Goal: Transaction & Acquisition: Purchase product/service

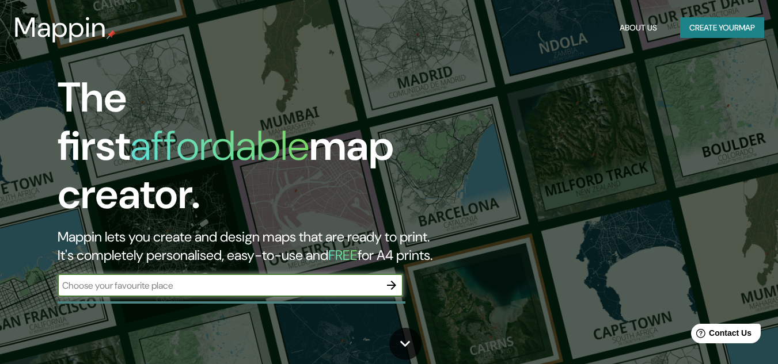
scroll to position [56, 0]
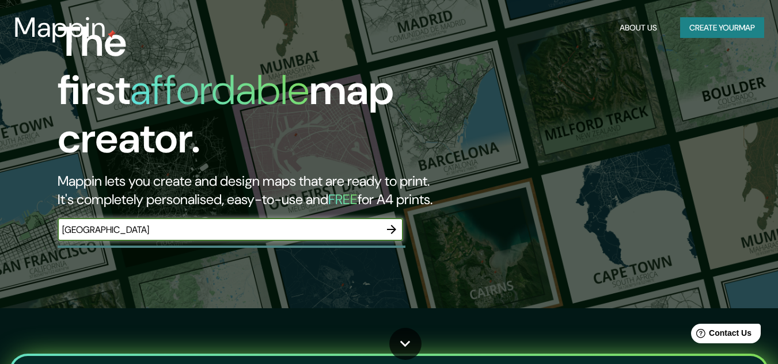
type input "[GEOGRAPHIC_DATA]"
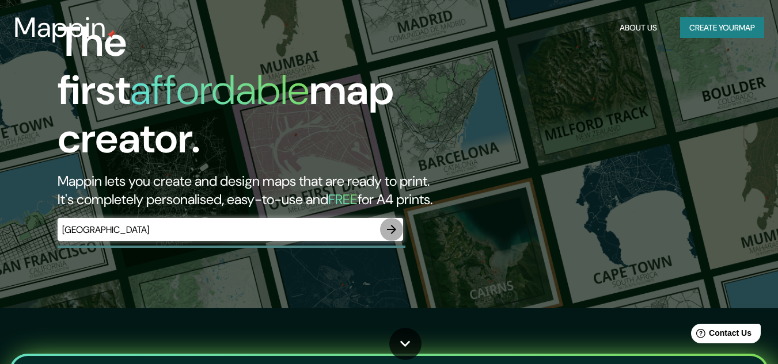
click at [393, 225] on icon "button" at bounding box center [391, 229] width 9 height 9
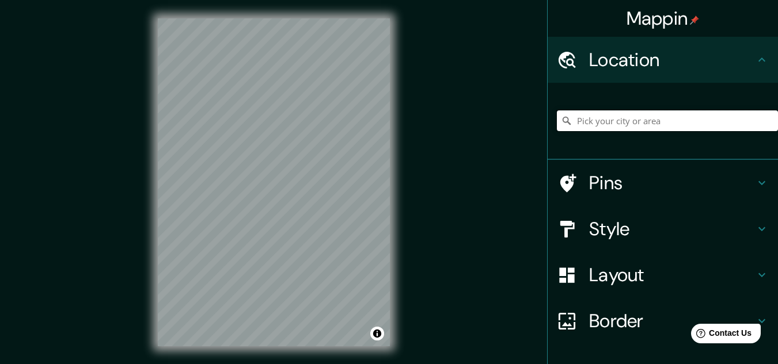
click at [604, 117] on input "Pick your city or area" at bounding box center [667, 121] width 221 height 21
click at [591, 330] on h4 "Border" at bounding box center [672, 321] width 166 height 23
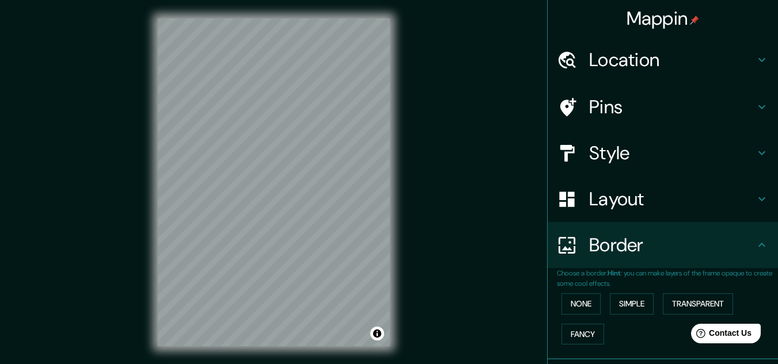
click at [595, 194] on h4 "Layout" at bounding box center [672, 199] width 166 height 23
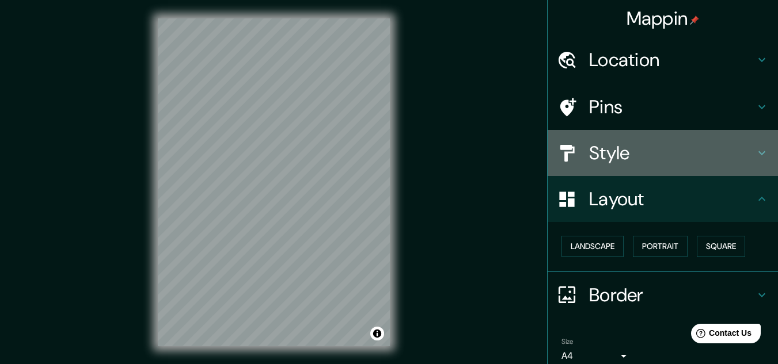
click at [572, 155] on div at bounding box center [573, 153] width 32 height 20
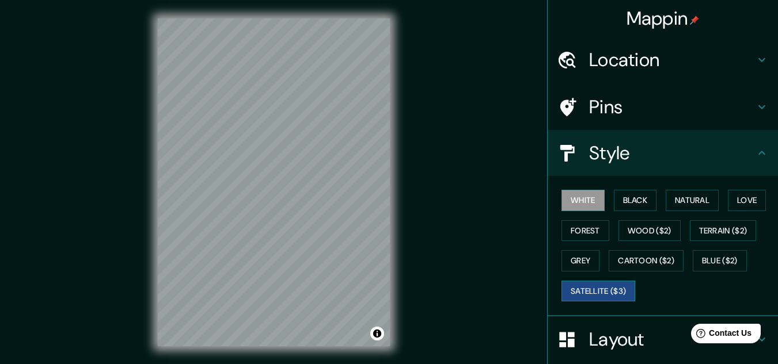
click at [574, 291] on button "Satellite ($3)" at bounding box center [598, 291] width 74 height 21
click at [561, 199] on button "White" at bounding box center [582, 200] width 43 height 21
drag, startPoint x: 742, startPoint y: 202, endPoint x: 753, endPoint y: 199, distance: 11.9
click at [753, 199] on button "Love" at bounding box center [747, 200] width 38 height 21
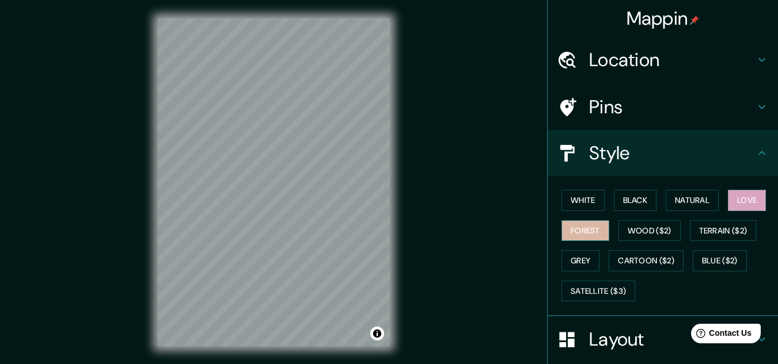
click at [575, 233] on button "Forest" at bounding box center [585, 230] width 48 height 21
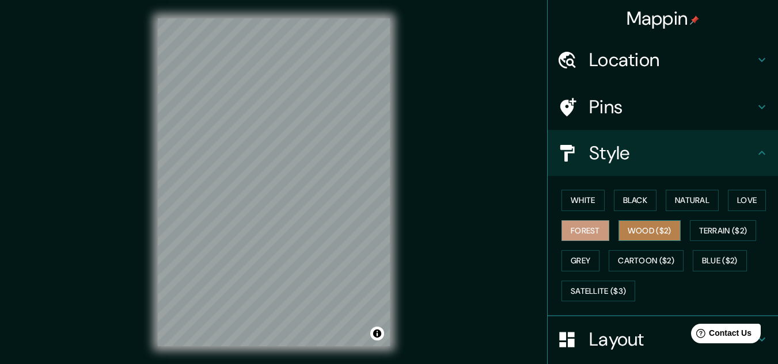
click at [649, 231] on button "Wood ($2)" at bounding box center [649, 230] width 62 height 21
click at [589, 116] on h4 "Pins" at bounding box center [672, 107] width 166 height 23
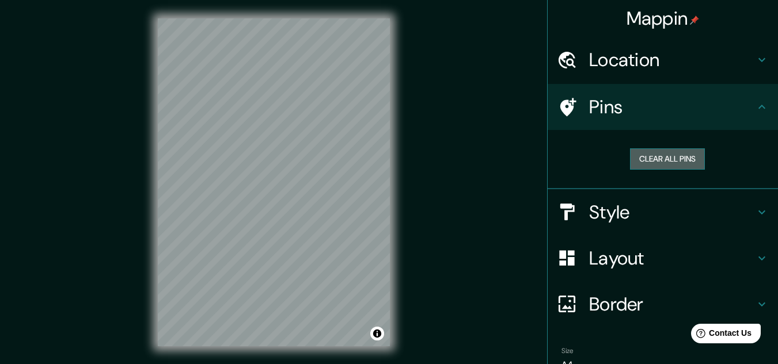
click at [641, 157] on button "Clear all pins" at bounding box center [667, 159] width 75 height 21
click at [665, 261] on h4 "Layout" at bounding box center [672, 258] width 166 height 23
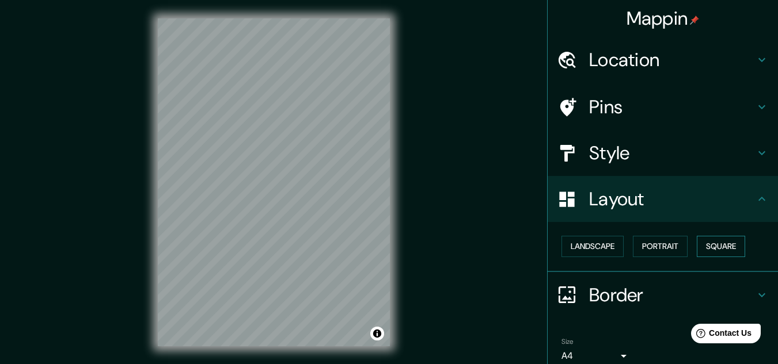
click at [716, 249] on button "Square" at bounding box center [720, 246] width 48 height 21
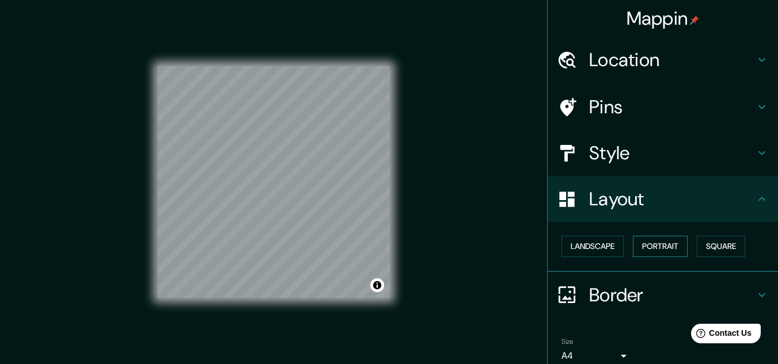
click at [655, 246] on button "Portrait" at bounding box center [660, 246] width 55 height 21
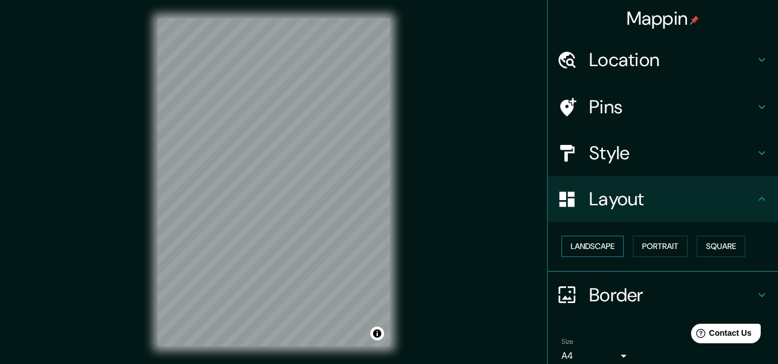
click at [599, 246] on button "Landscape" at bounding box center [592, 246] width 62 height 21
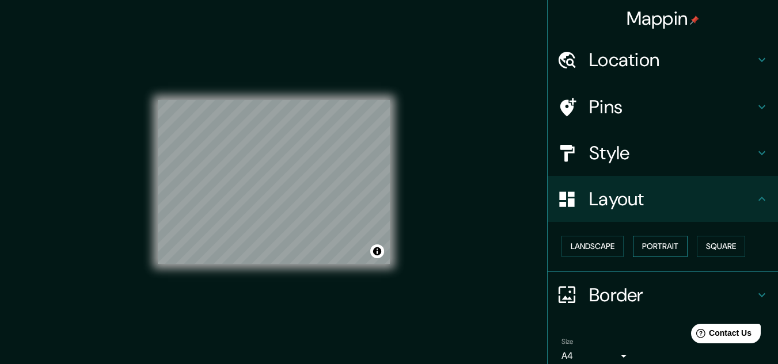
click at [646, 252] on button "Portrait" at bounding box center [660, 246] width 55 height 21
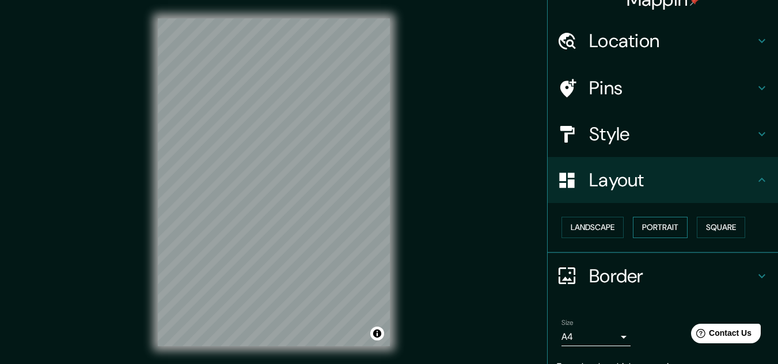
scroll to position [18, 0]
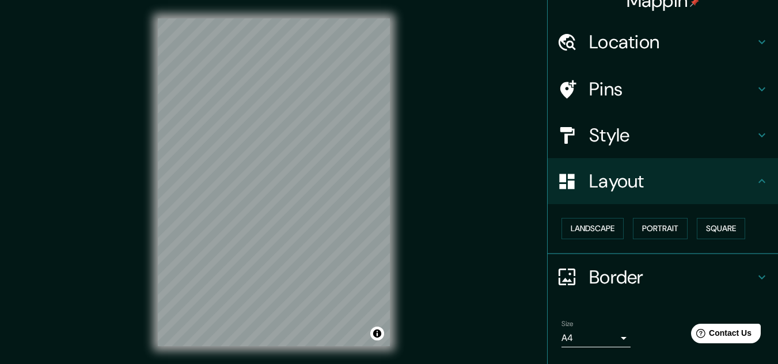
click at [644, 132] on h4 "Style" at bounding box center [672, 135] width 166 height 23
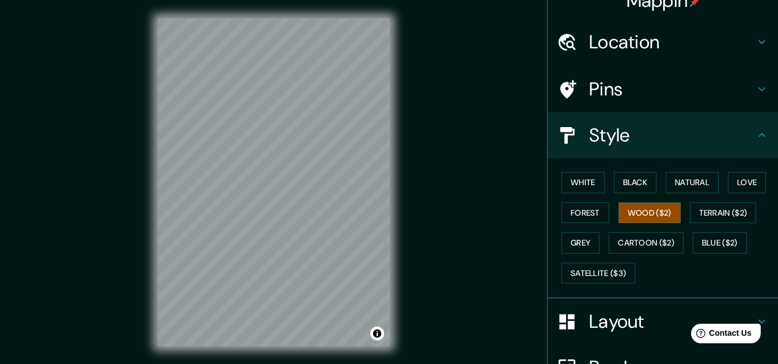
click at [644, 84] on h4 "Pins" at bounding box center [672, 89] width 166 height 23
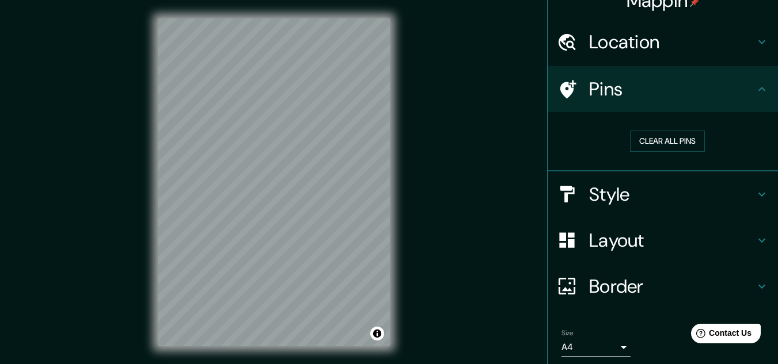
scroll to position [0, 0]
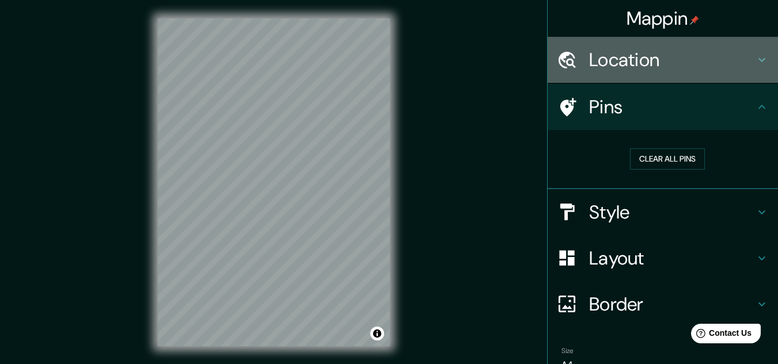
click at [654, 66] on h4 "Location" at bounding box center [672, 59] width 166 height 23
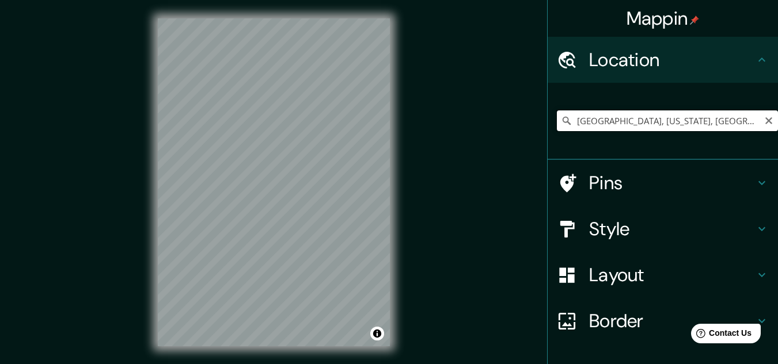
click at [630, 121] on input "[GEOGRAPHIC_DATA], [US_STATE], [GEOGRAPHIC_DATA]" at bounding box center [667, 121] width 221 height 21
type input "[GEOGRAPHIC_DATA]"
click at [340, 233] on div at bounding box center [336, 228] width 9 height 9
click at [601, 323] on h4 "Border" at bounding box center [672, 321] width 166 height 23
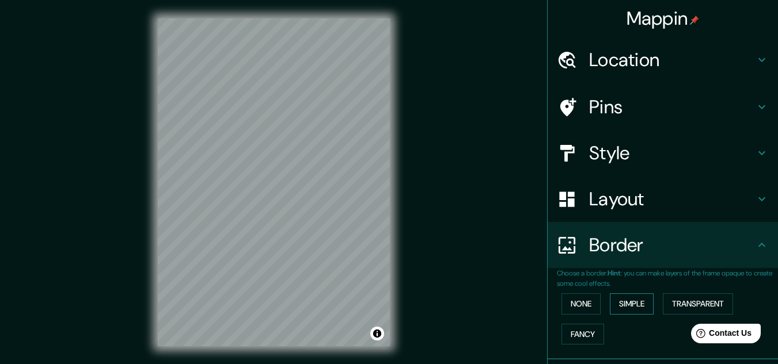
click at [619, 303] on button "Simple" at bounding box center [632, 304] width 44 height 21
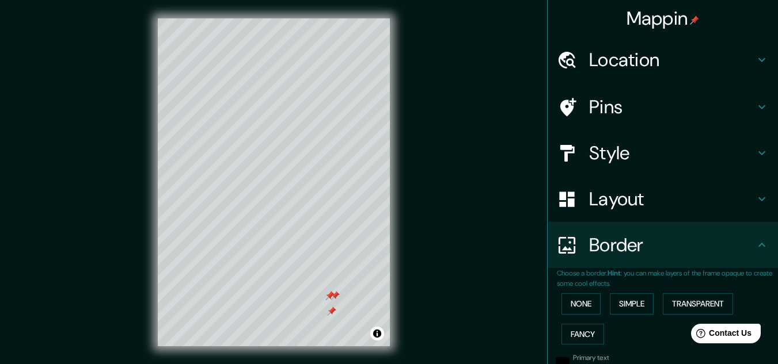
click at [608, 115] on h4 "Pins" at bounding box center [672, 107] width 166 height 23
type input "161"
type input "32"
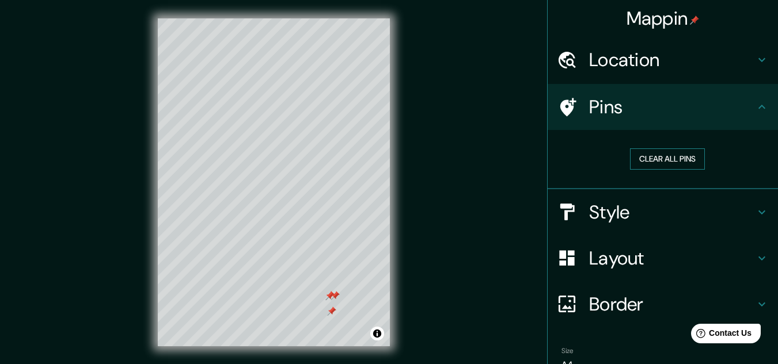
click at [635, 153] on button "Clear all pins" at bounding box center [667, 159] width 75 height 21
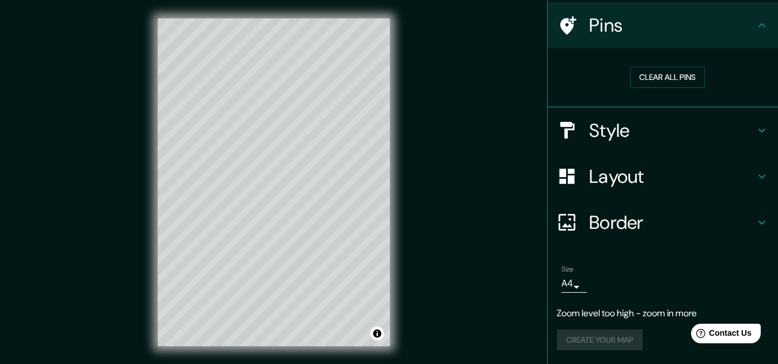
click at [609, 237] on div "Border" at bounding box center [662, 223] width 230 height 46
type input "161"
type input "32"
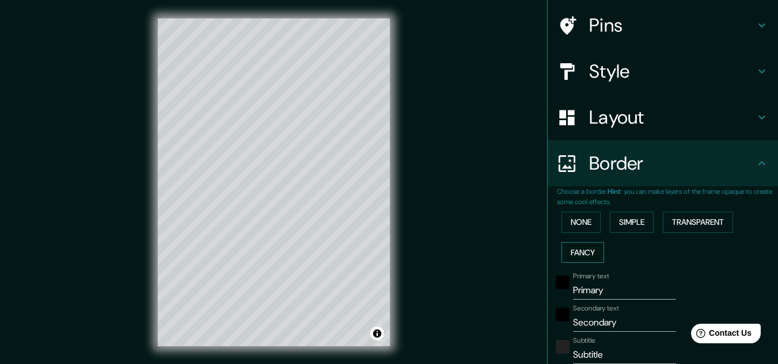
click at [586, 258] on button "Fancy" at bounding box center [582, 252] width 43 height 21
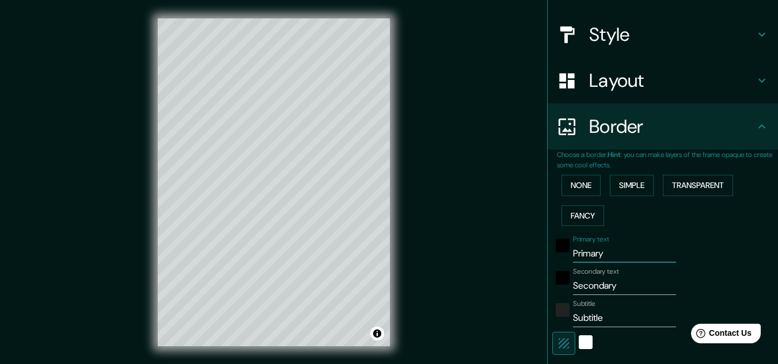
click at [611, 256] on input "Primary" at bounding box center [624, 254] width 103 height 18
type input "Primar"
type input "161"
type input "32"
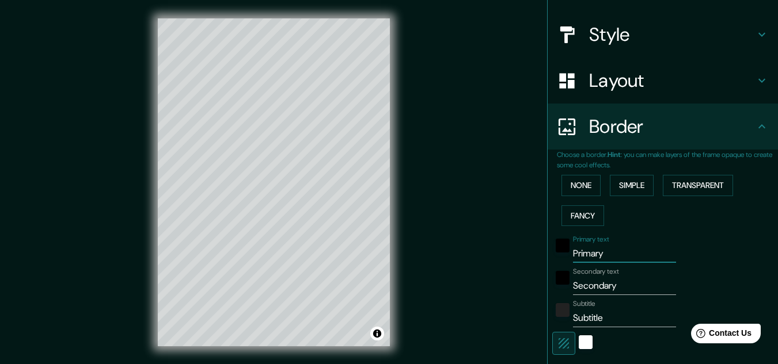
type input "16"
type input "Prima"
type input "161"
type input "32"
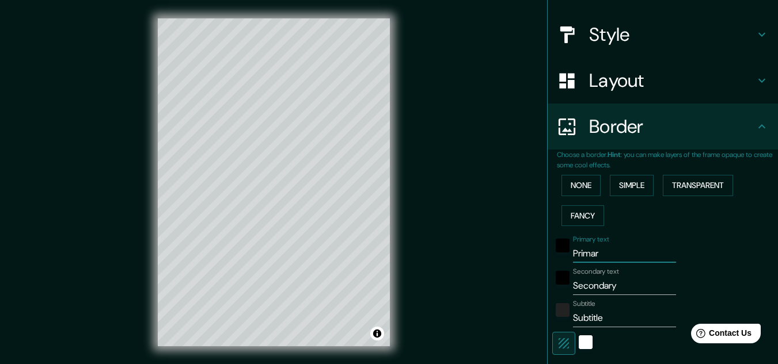
type input "16"
type input "Prim"
type input "161"
type input "32"
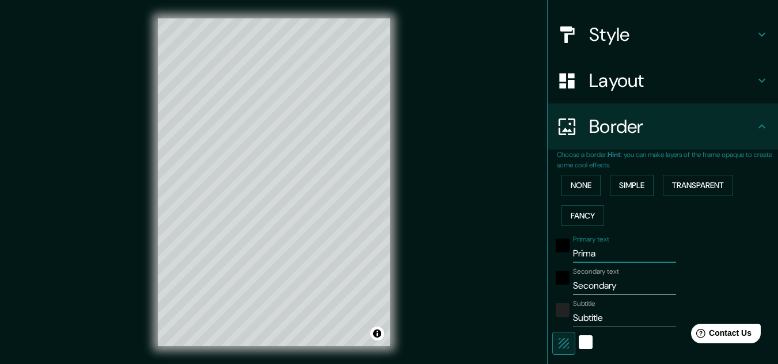
type input "16"
type input "Pri"
type input "161"
type input "32"
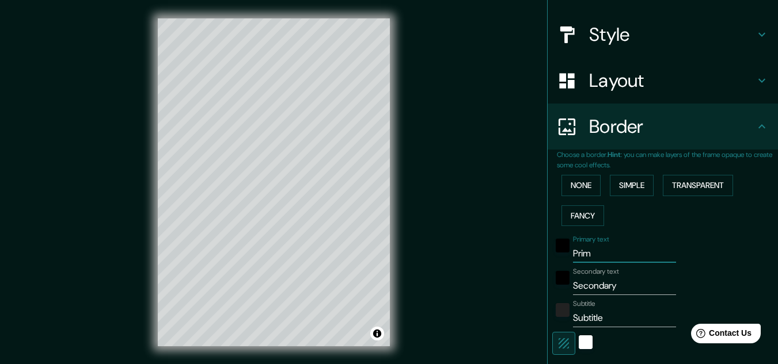
type input "16"
type input "Pr"
type input "161"
type input "32"
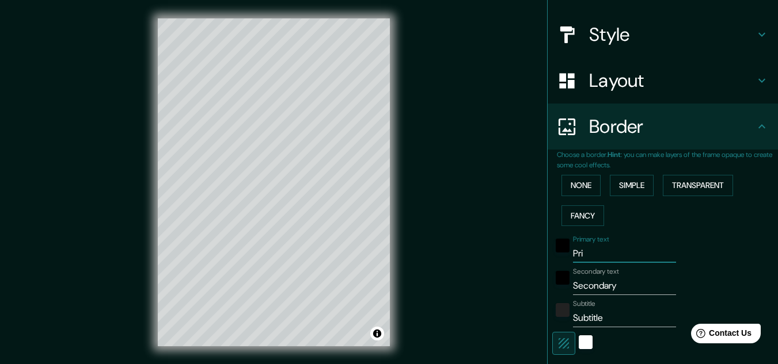
type input "16"
type input "P"
type input "161"
type input "32"
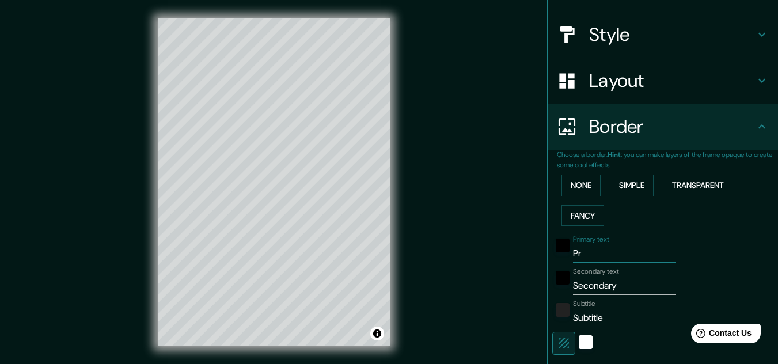
type input "16"
type input "161"
type input "32"
type input "16"
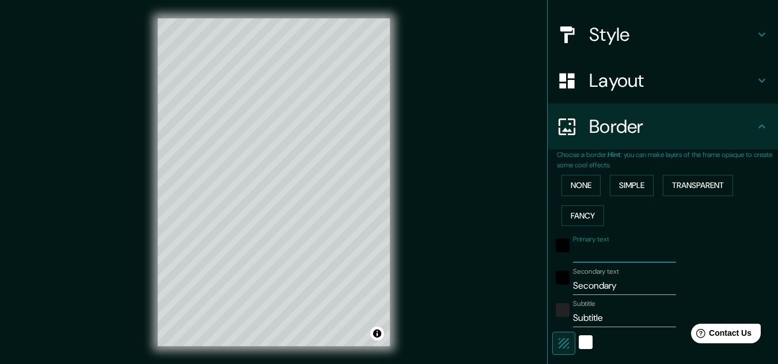
type input "T"
type input "161"
type input "32"
type input "16"
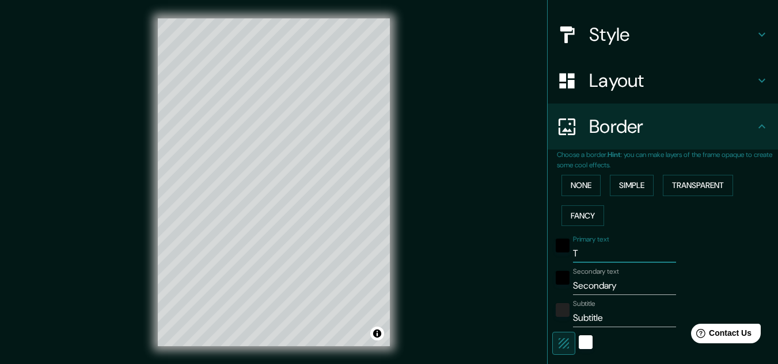
type input "Th"
type input "161"
type input "32"
type input "16"
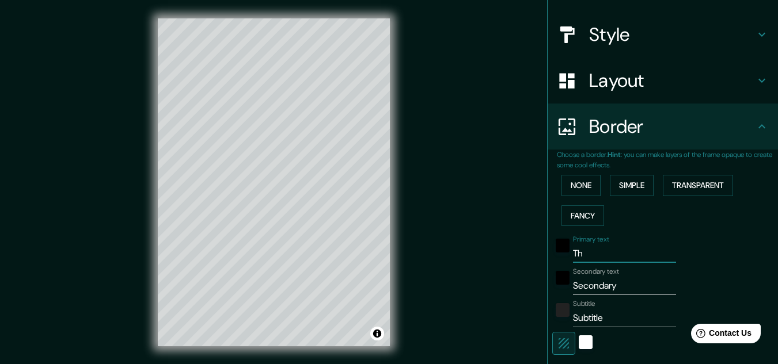
type input "The"
type input "161"
type input "32"
type input "16"
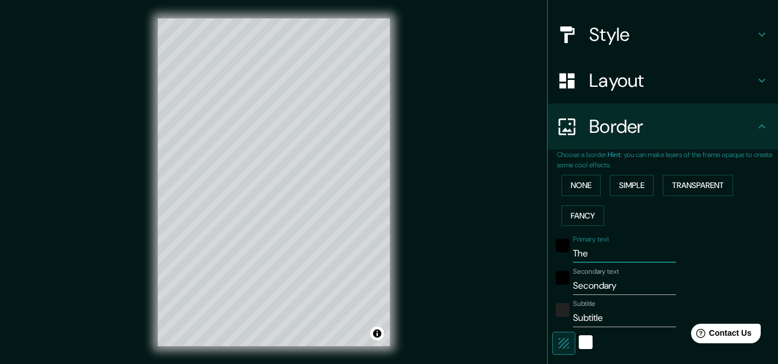
type input "Th"
type input "161"
type input "32"
type input "16"
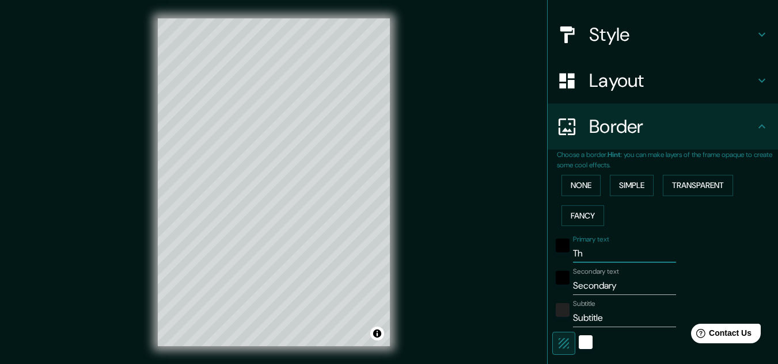
type input "T"
type input "161"
type input "32"
type input "16"
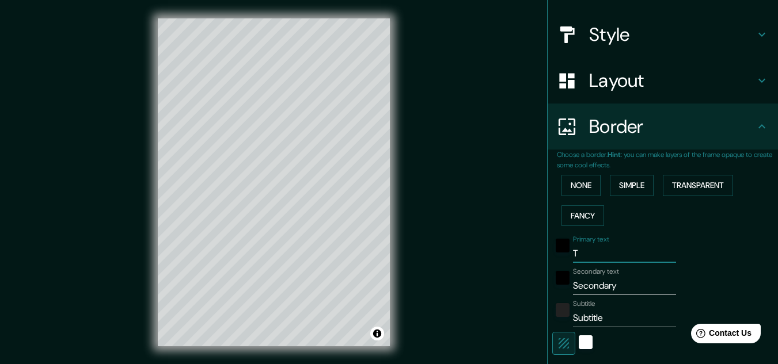
type input "161"
type input "32"
type input "16"
type input "N"
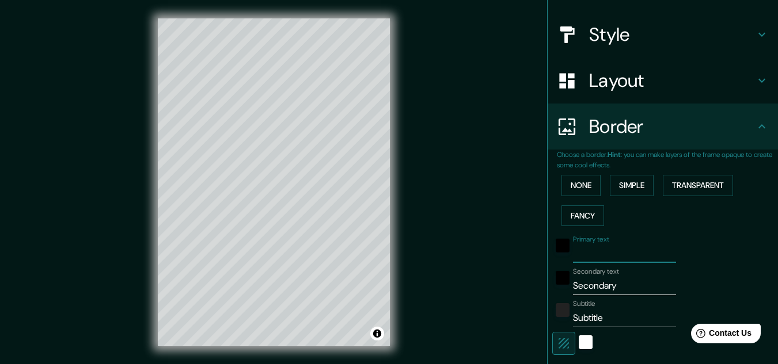
type input "161"
type input "32"
type input "16"
type input "No"
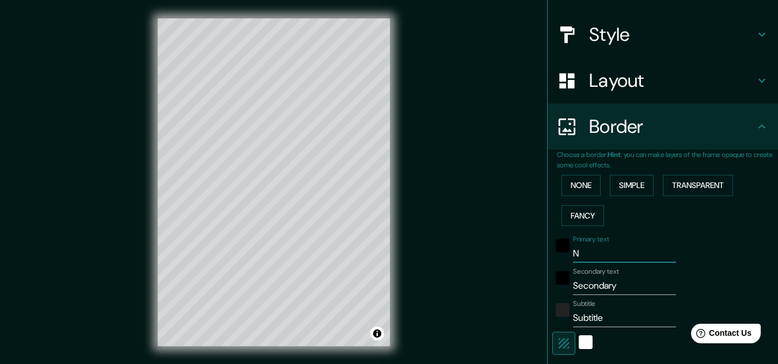
type input "161"
type input "32"
type input "16"
type input "Nor"
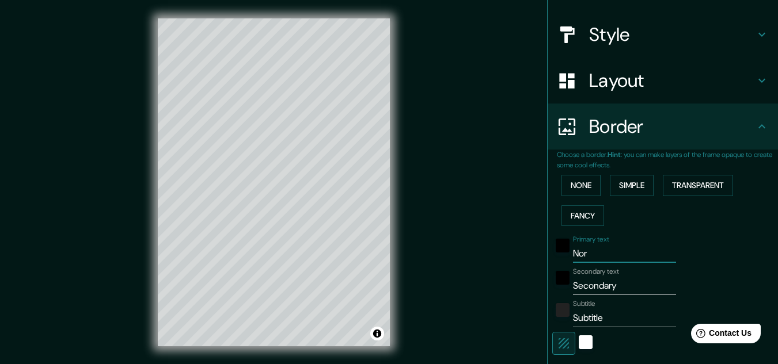
type input "161"
type input "32"
type input "16"
type input "Nort"
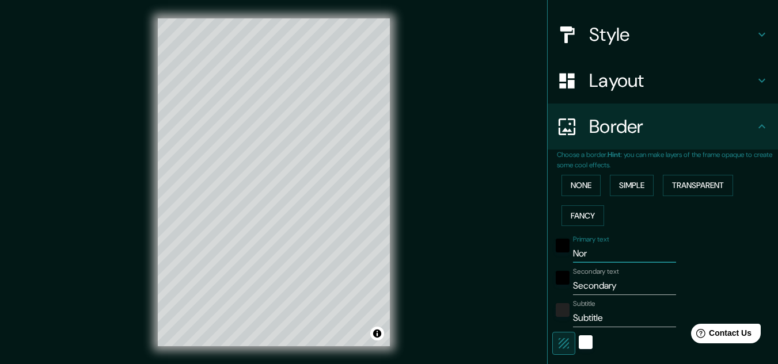
type input "161"
type input "32"
type input "16"
type input "North"
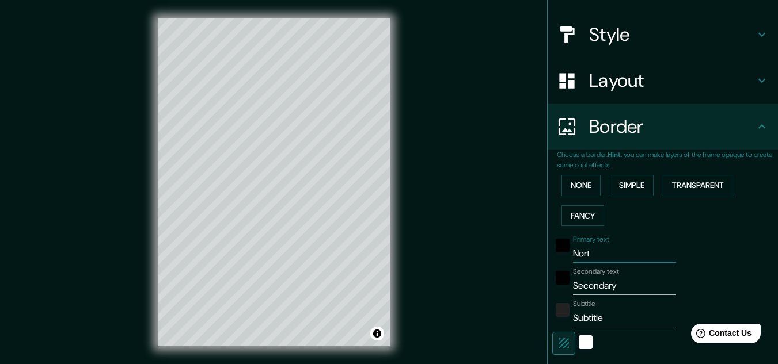
type input "161"
type input "32"
type input "16"
type input "North"
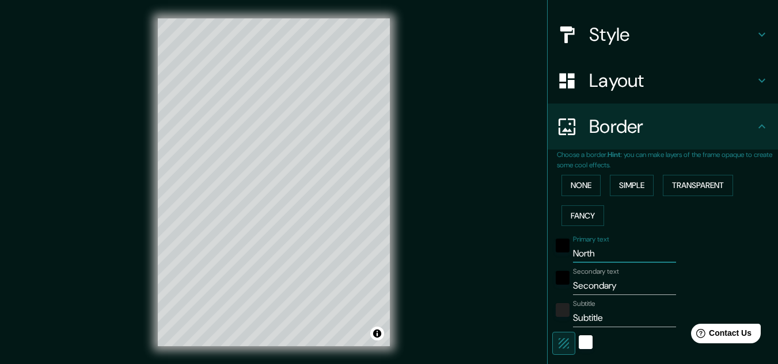
type input "161"
type input "32"
type input "16"
type input "North a"
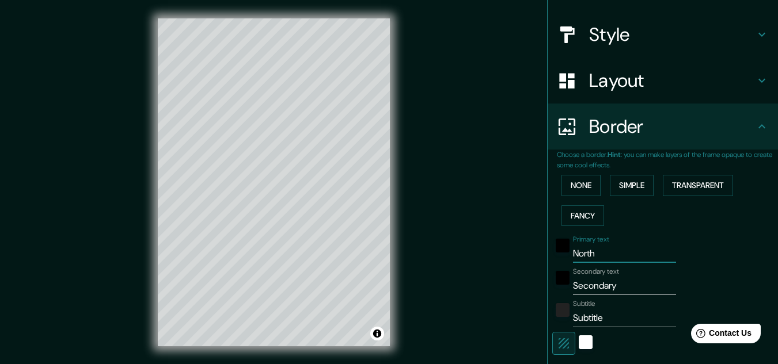
type input "161"
type input "32"
type input "16"
type input "North am"
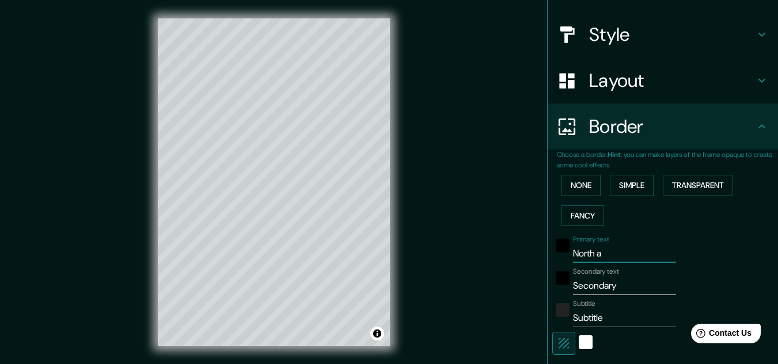
type input "161"
type input "32"
type input "16"
type input "North ame"
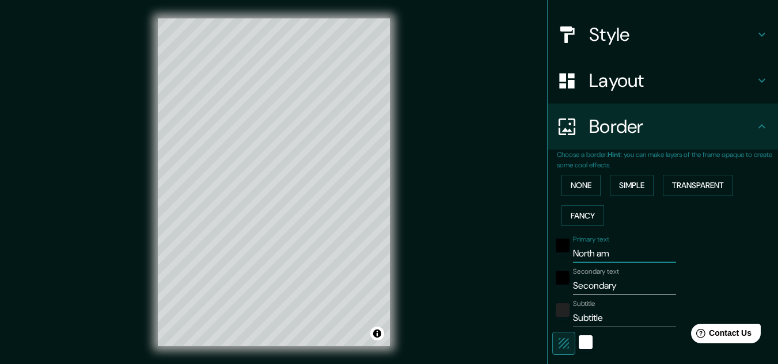
type input "161"
type input "32"
type input "16"
type input "[GEOGRAPHIC_DATA]"
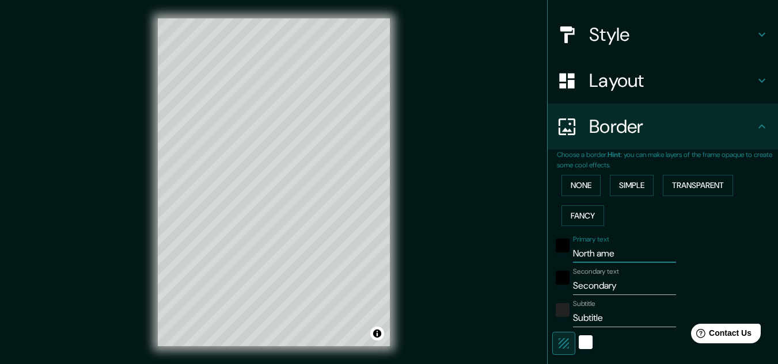
type input "161"
type input "32"
type input "16"
type input "North ameri"
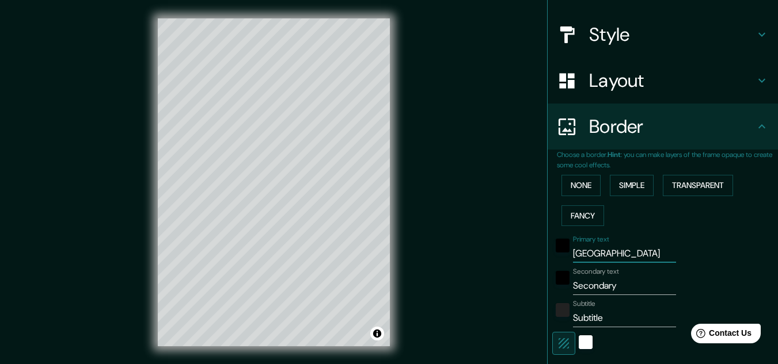
type input "161"
type input "32"
type input "16"
type input "North americ"
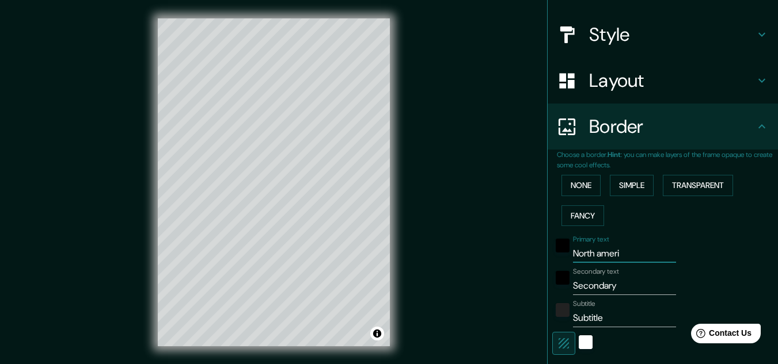
type input "161"
type input "32"
type input "16"
type input "[GEOGRAPHIC_DATA]"
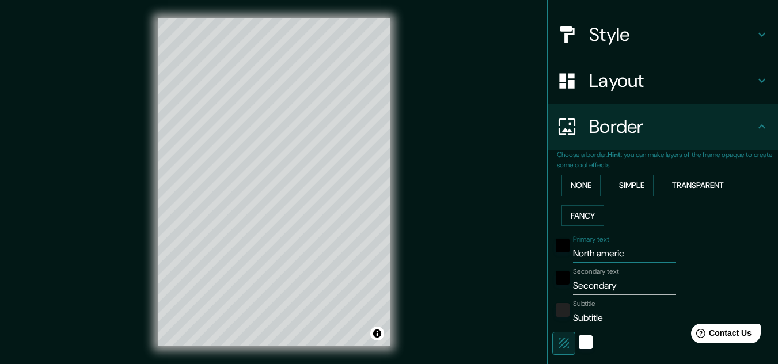
type input "161"
type input "32"
type input "16"
type input "[GEOGRAPHIC_DATA]"
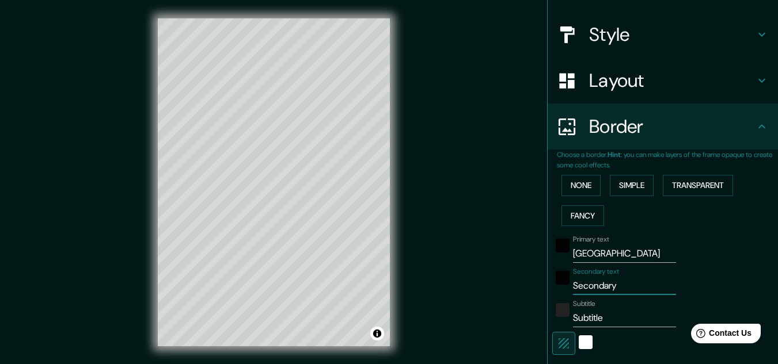
click at [622, 289] on input "Secondary" at bounding box center [624, 286] width 103 height 18
type input "Secondar"
type input "161"
type input "32"
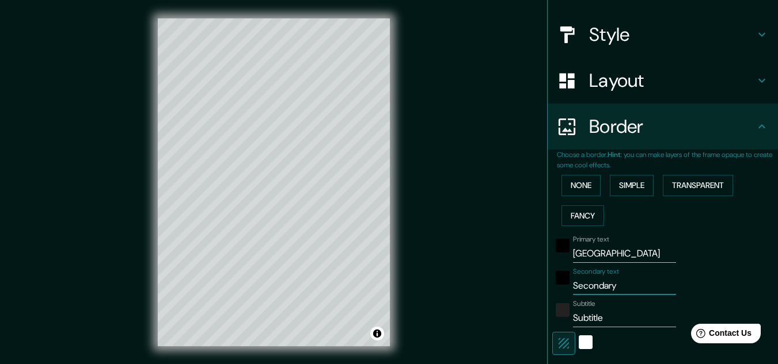
type input "16"
type input "S"
type input "161"
type input "32"
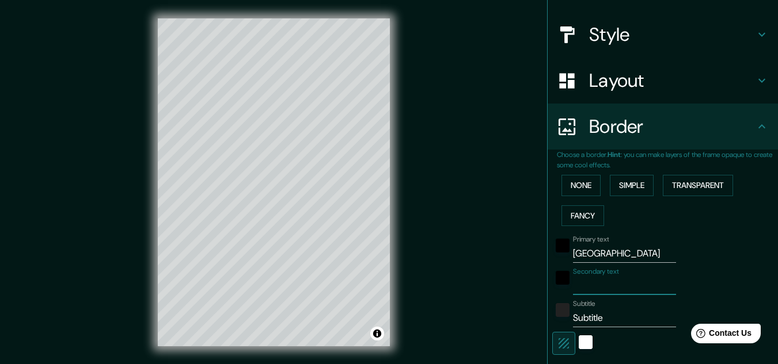
type input "16"
type input "f"
type input "161"
type input "32"
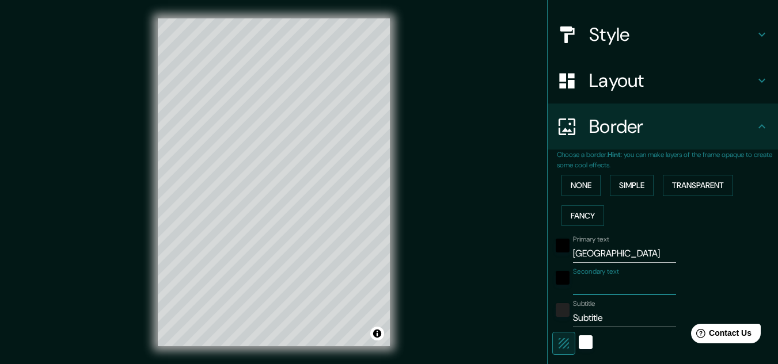
type input "16"
type input "fr"
type input "161"
type input "32"
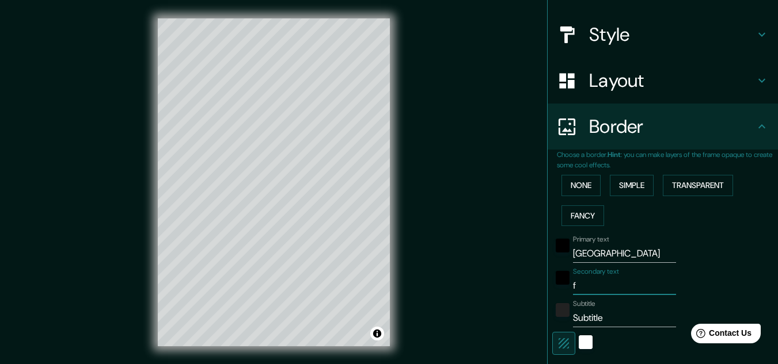
type input "16"
type input "fre"
type input "161"
type input "32"
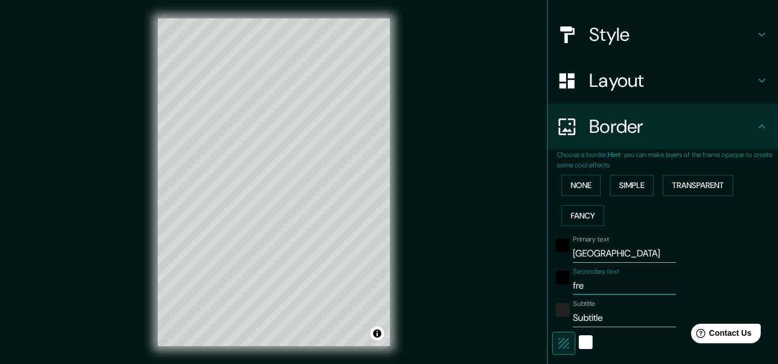
type input "16"
type input "free"
type input "161"
type input "32"
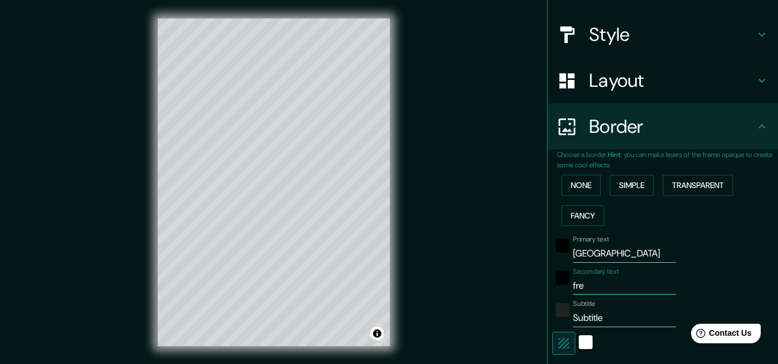
type input "16"
type input "freed"
type input "161"
type input "32"
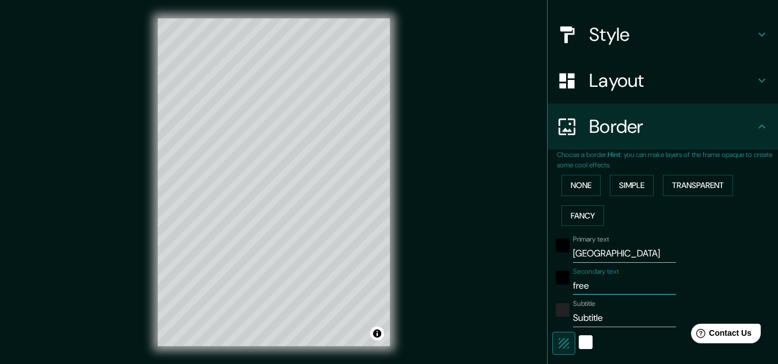
type input "16"
type input "freedo"
type input "161"
type input "32"
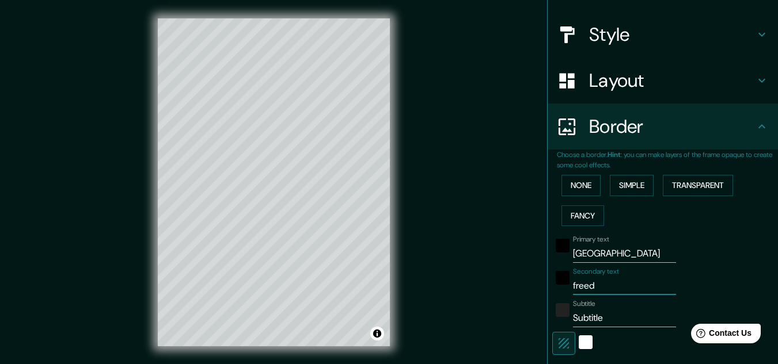
type input "16"
type input "freedom"
type input "161"
type input "32"
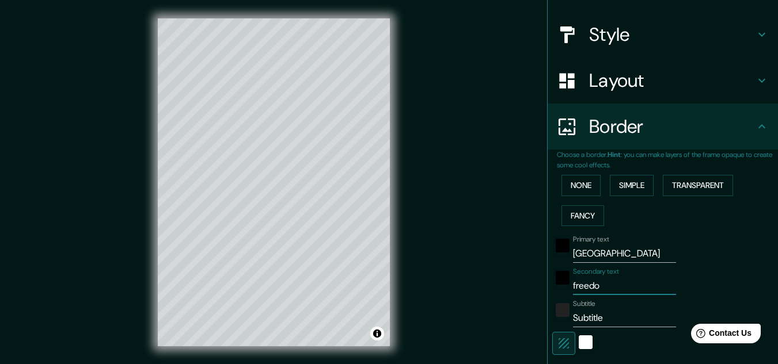
type input "16"
type input "freedom"
click at [609, 319] on input "Subtitle" at bounding box center [624, 318] width 103 height 18
type input "Subtitl"
type input "161"
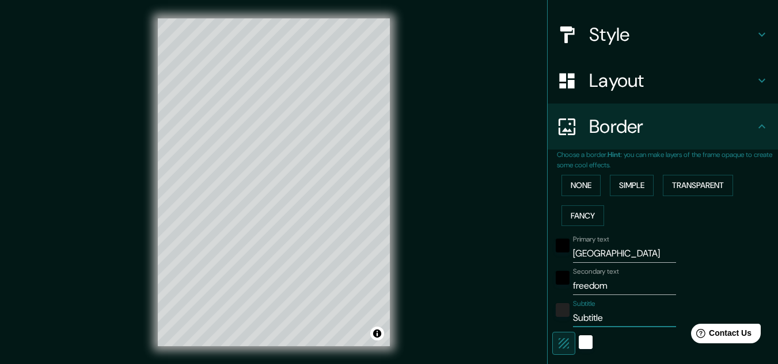
type input "32"
type input "16"
type input "Subtit"
type input "161"
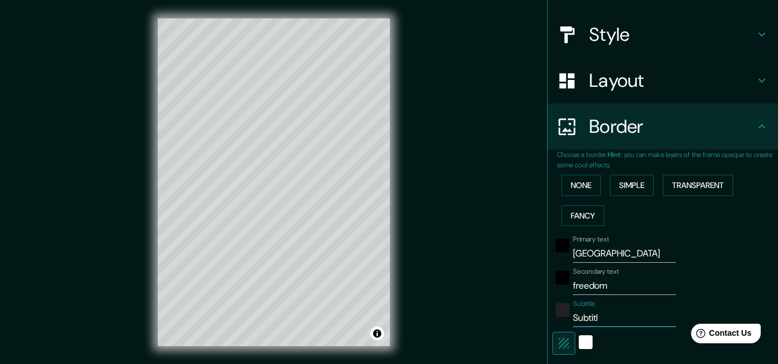
type input "32"
type input "16"
type input "Subti"
type input "161"
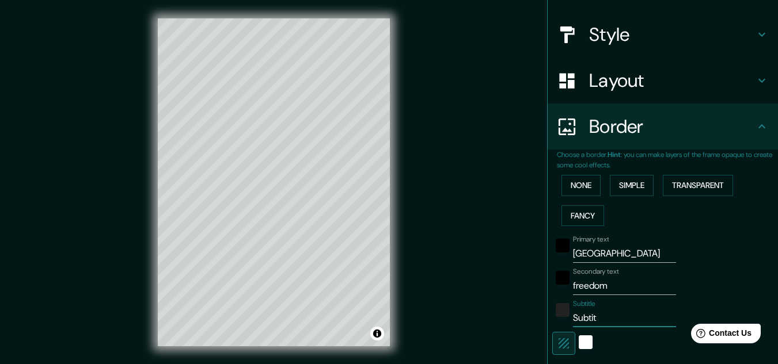
type input "32"
type input "16"
type input "Subt"
click at [338, 299] on div at bounding box center [337, 298] width 9 height 9
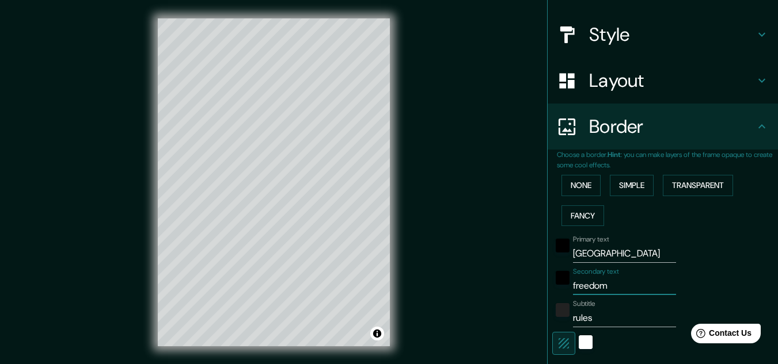
click at [612, 290] on input "freedom" at bounding box center [624, 286] width 103 height 18
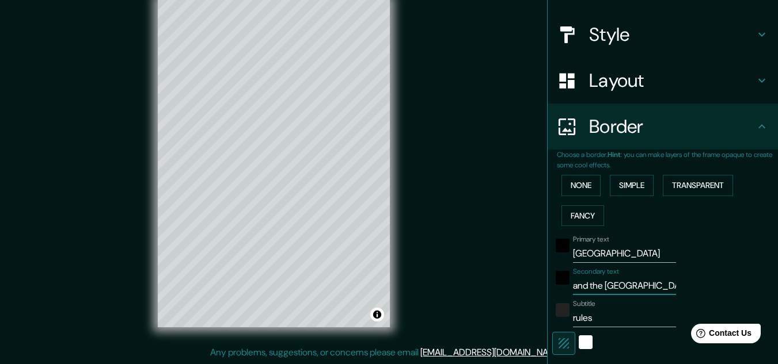
scroll to position [0, 0]
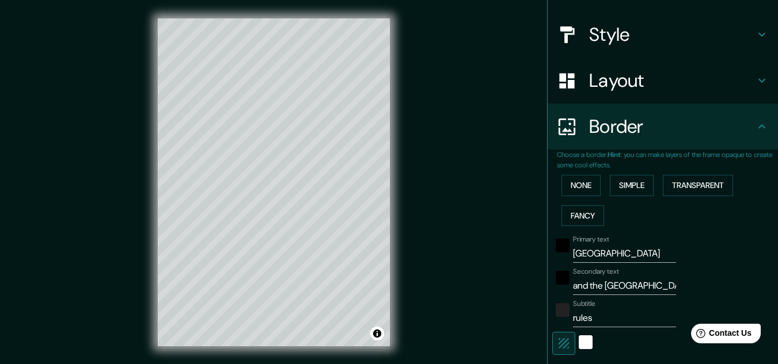
click at [454, 267] on div "Mappin Location [GEOGRAPHIC_DATA] [GEOGRAPHIC_DATA] [GEOGRAPHIC_DATA][US_STATE]…" at bounding box center [389, 191] width 778 height 383
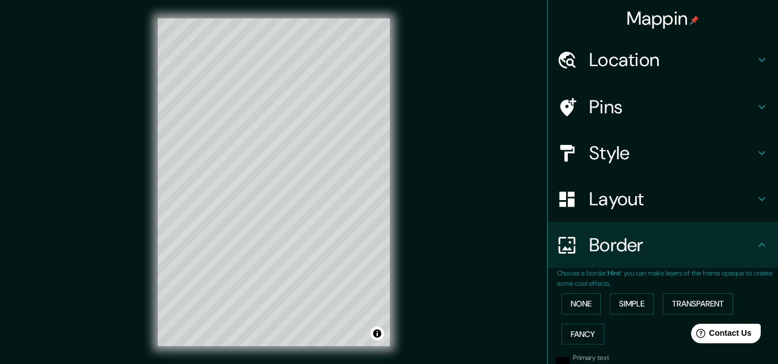
click at [619, 59] on h4 "Location" at bounding box center [672, 59] width 166 height 23
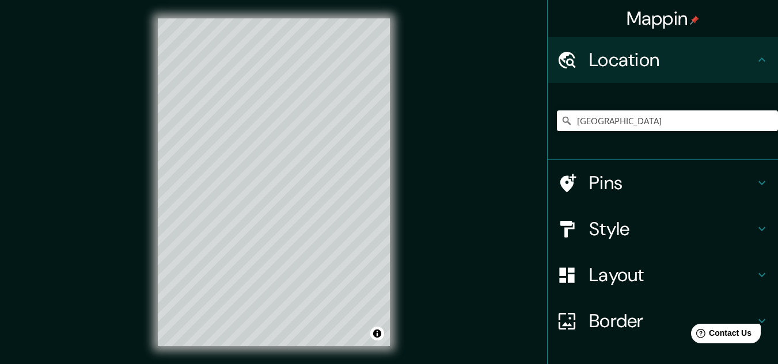
click at [681, 103] on div "[GEOGRAPHIC_DATA] [GEOGRAPHIC_DATA] [GEOGRAPHIC_DATA][US_STATE][GEOGRAPHIC_DATA…" at bounding box center [667, 121] width 221 height 58
click at [666, 25] on h4 "Mappin" at bounding box center [662, 18] width 73 height 23
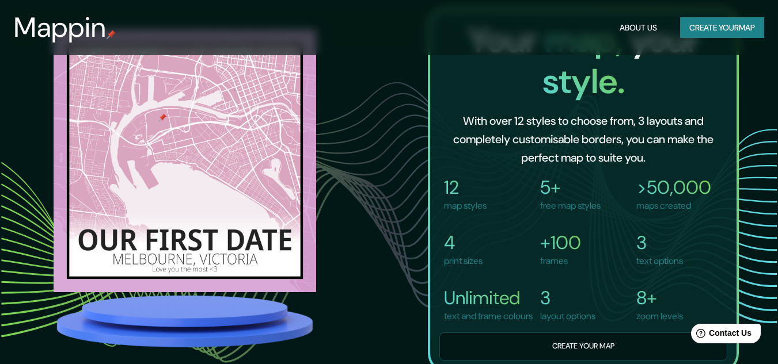
scroll to position [728, 0]
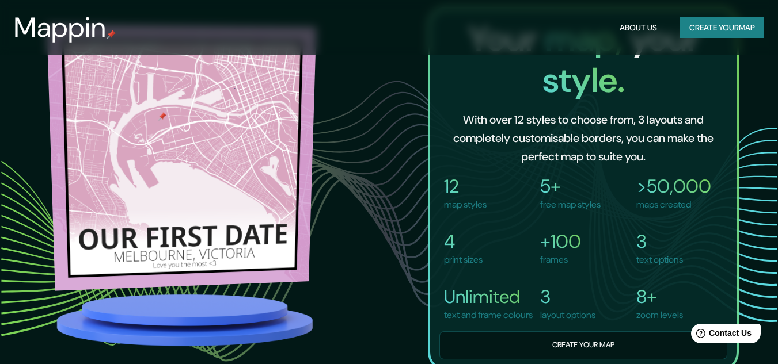
click at [224, 218] on img at bounding box center [181, 157] width 269 height 266
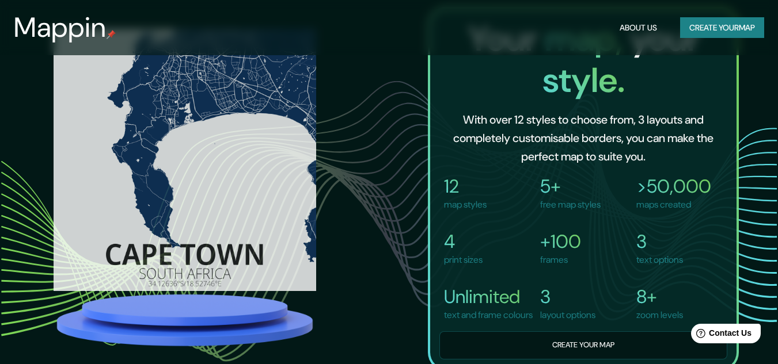
click at [272, 250] on img at bounding box center [185, 157] width 262 height 262
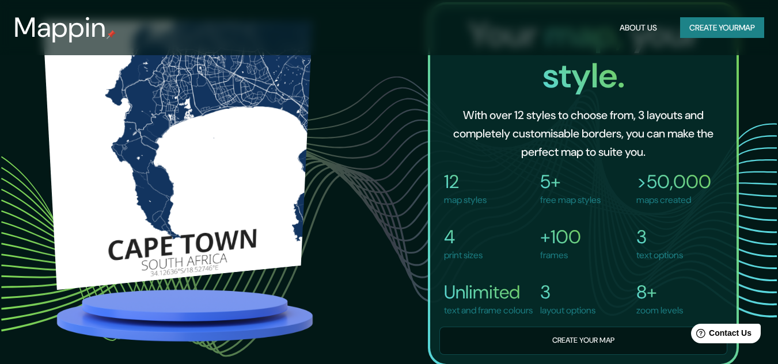
scroll to position [729, 0]
